Goal: Task Accomplishment & Management: Use online tool/utility

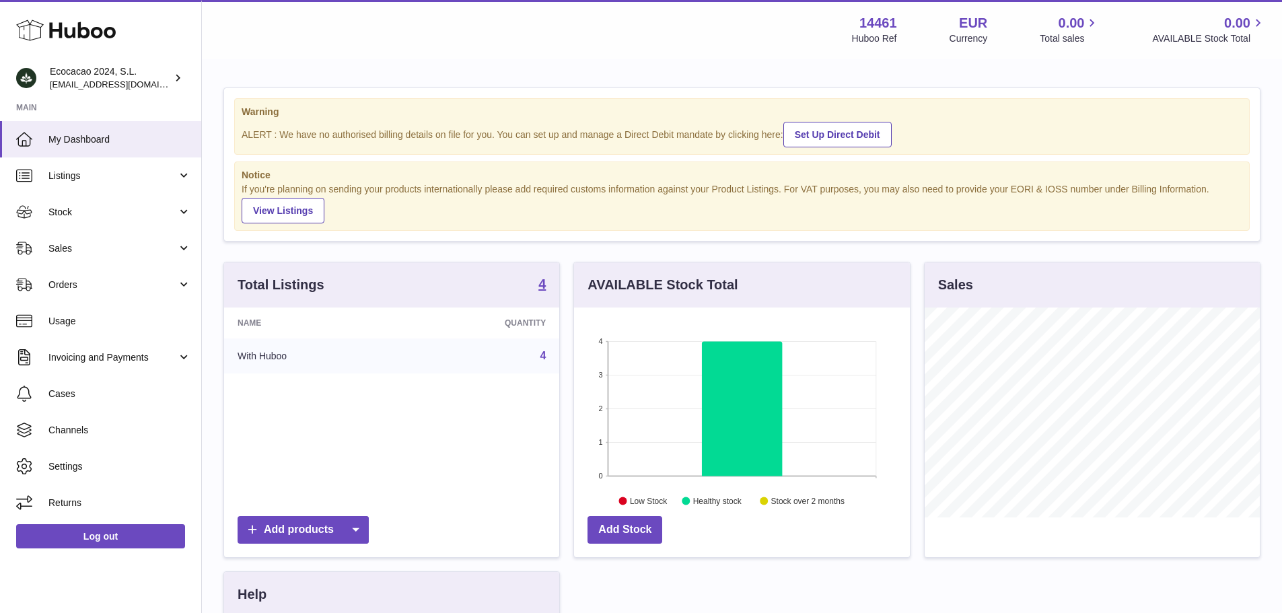
scroll to position [210, 336]
click at [91, 260] on link "Sales" at bounding box center [100, 248] width 201 height 36
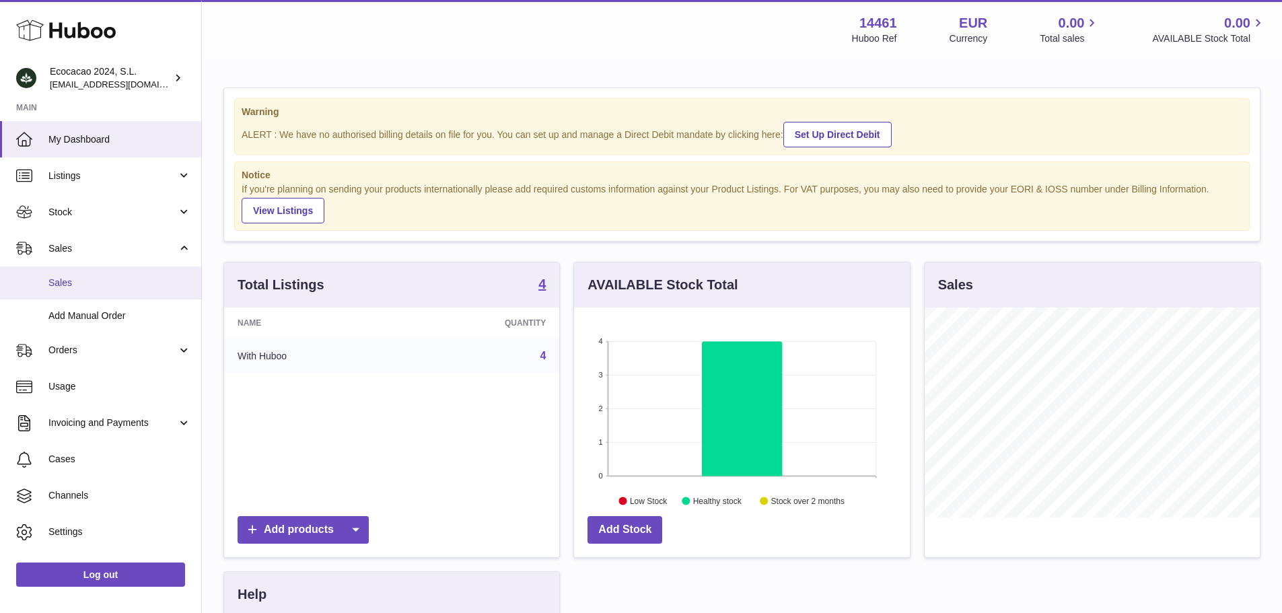
click at [99, 281] on span "Sales" at bounding box center [119, 283] width 143 height 13
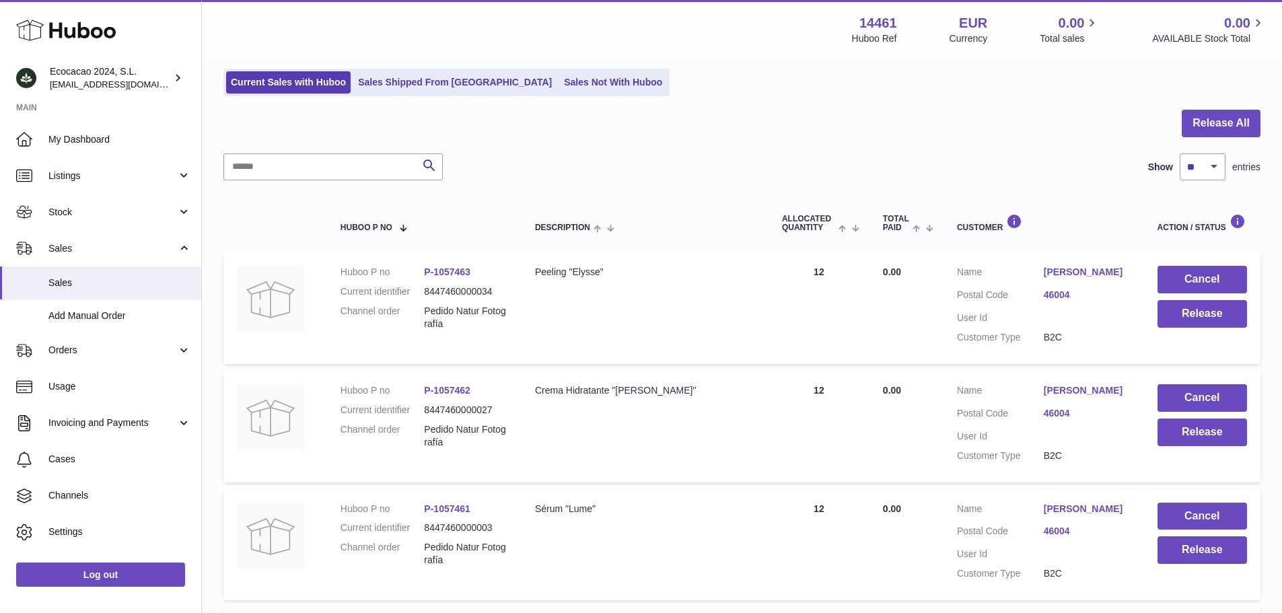
scroll to position [153, 0]
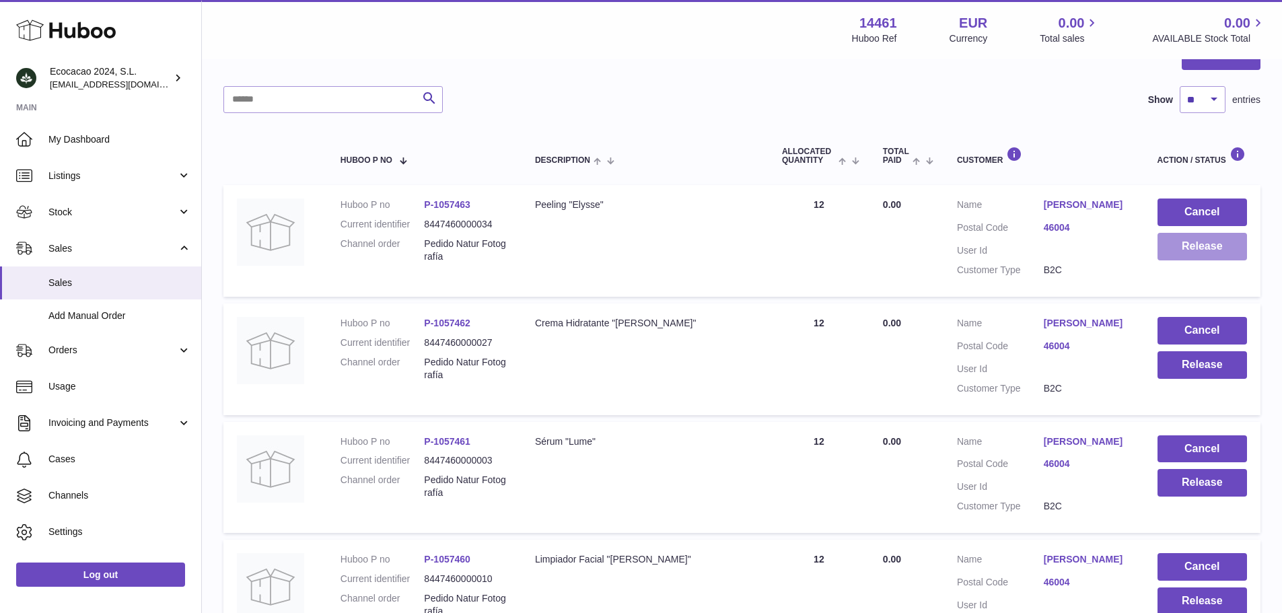
click at [1199, 252] on button "Release" at bounding box center [1203, 247] width 90 height 28
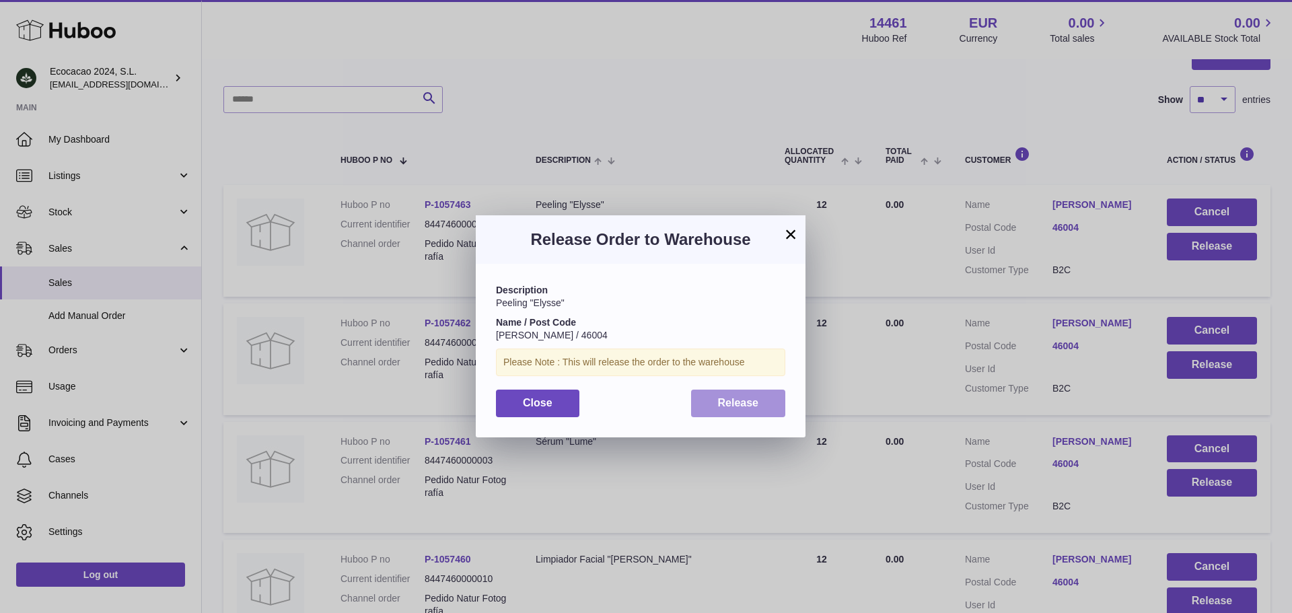
click at [759, 403] on button "Release" at bounding box center [738, 404] width 95 height 28
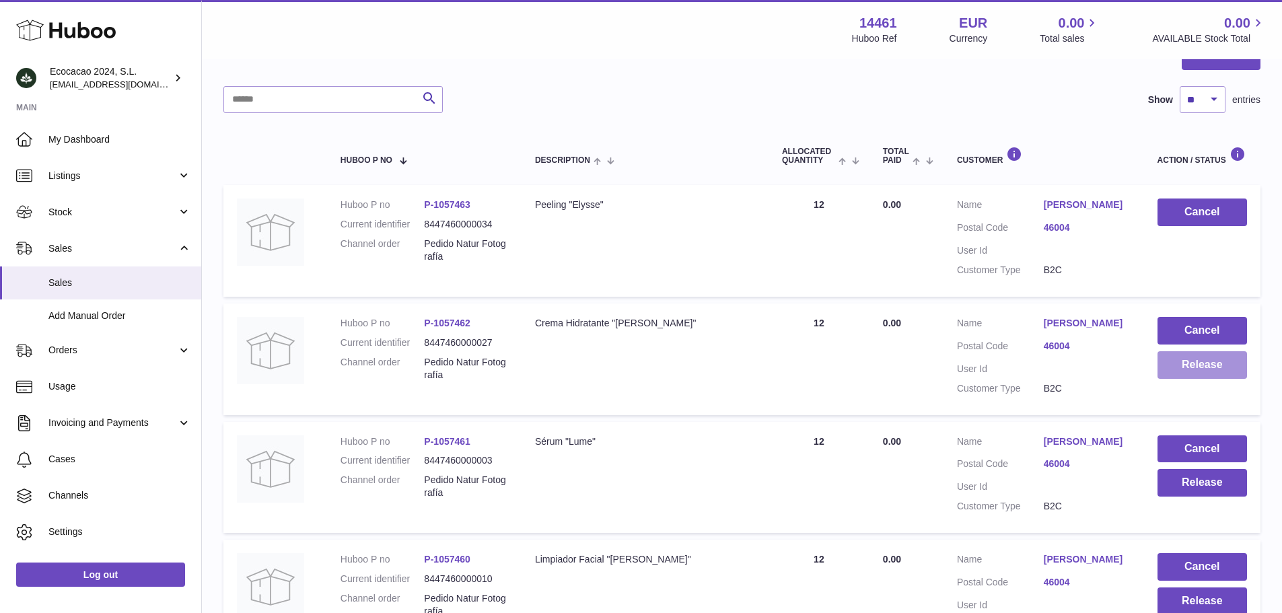
click at [1196, 379] on button "Release" at bounding box center [1203, 365] width 90 height 28
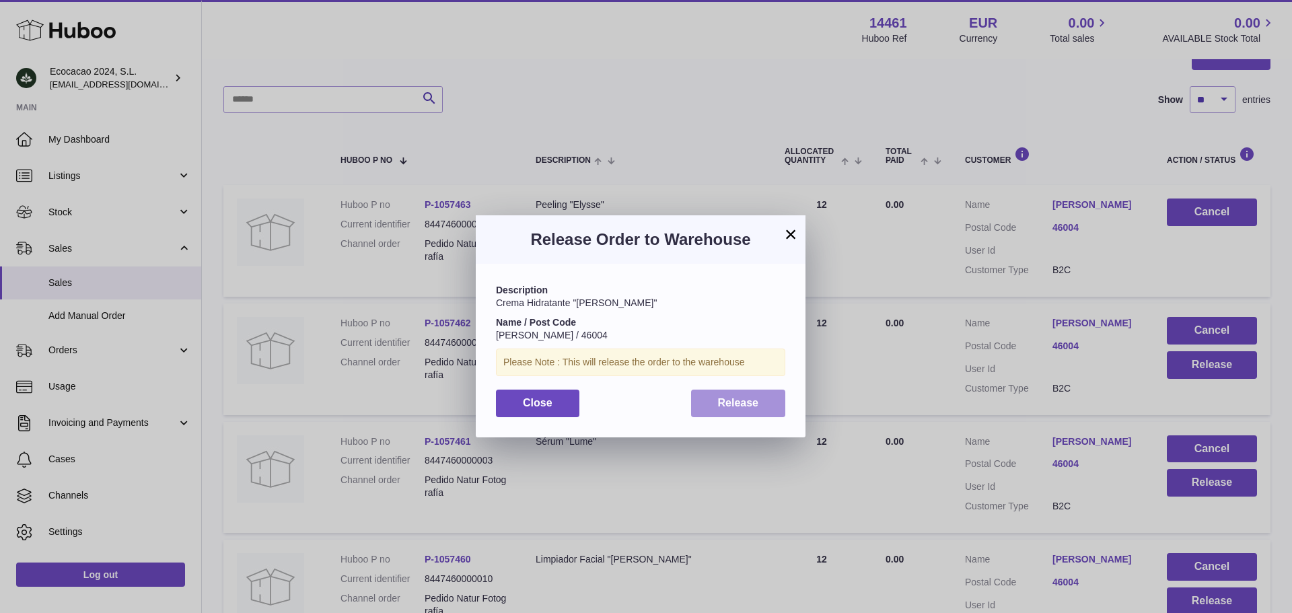
click at [730, 392] on button "Release" at bounding box center [738, 404] width 95 height 28
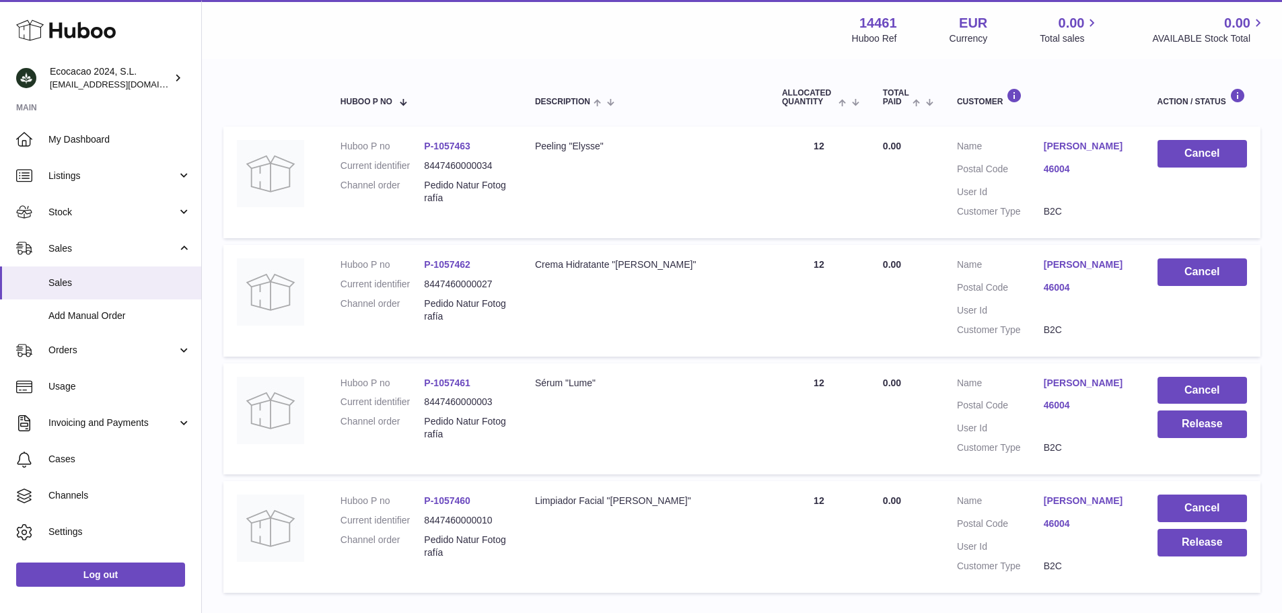
scroll to position [287, 0]
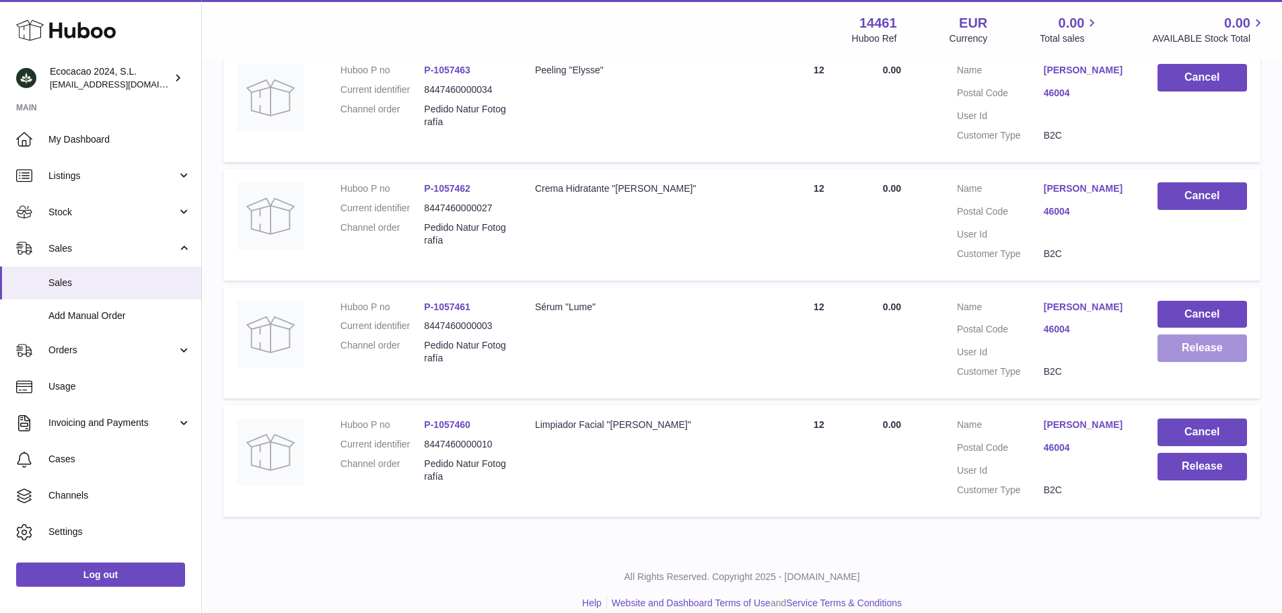
click at [1179, 362] on button "Release" at bounding box center [1203, 349] width 90 height 28
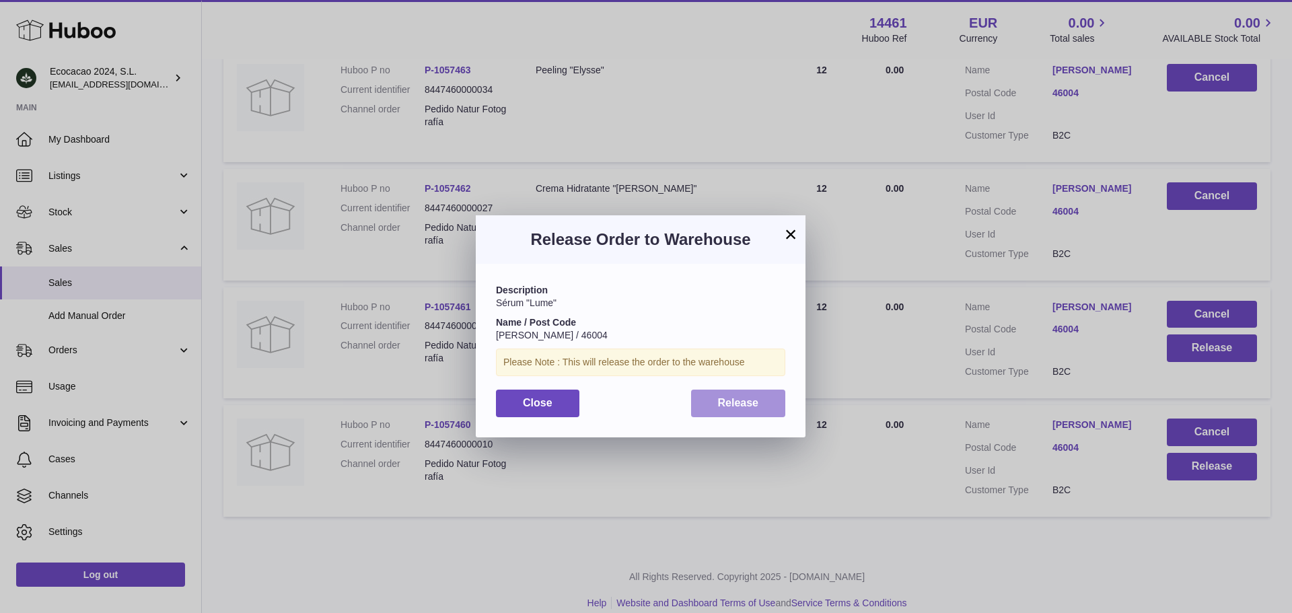
click at [765, 403] on button "Release" at bounding box center [738, 404] width 95 height 28
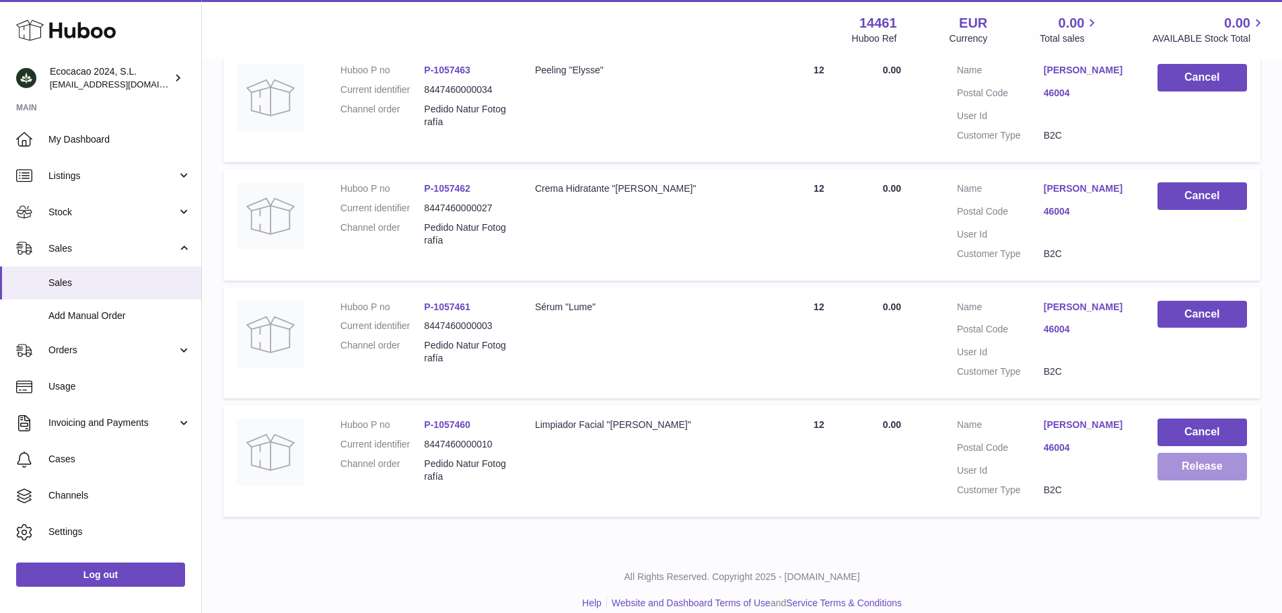
click at [1187, 481] on button "Release" at bounding box center [1203, 467] width 90 height 28
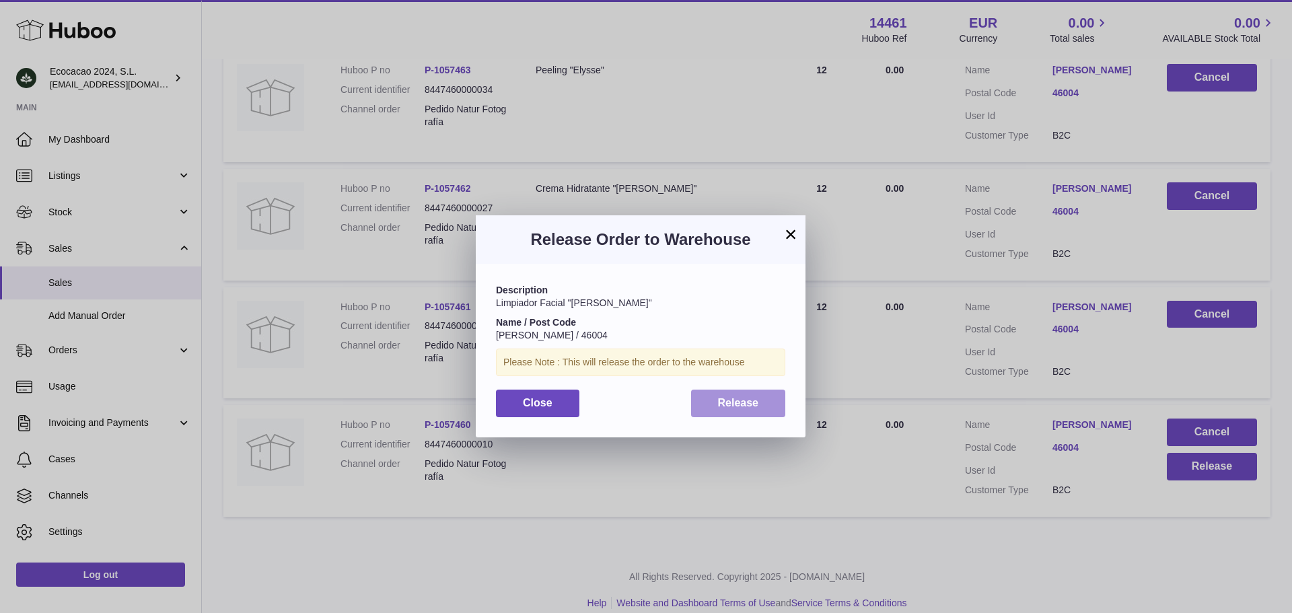
click at [745, 409] on span "Release" at bounding box center [738, 402] width 41 height 11
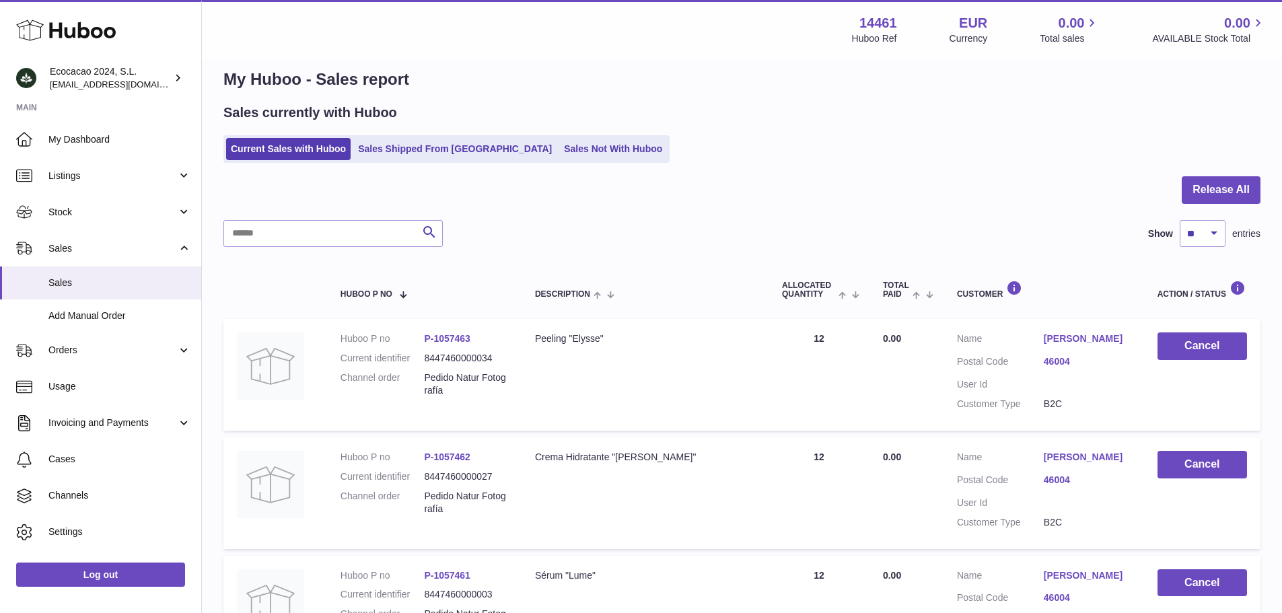
scroll to position [18, 0]
